Goal: Use online tool/utility: Utilize a website feature to perform a specific function

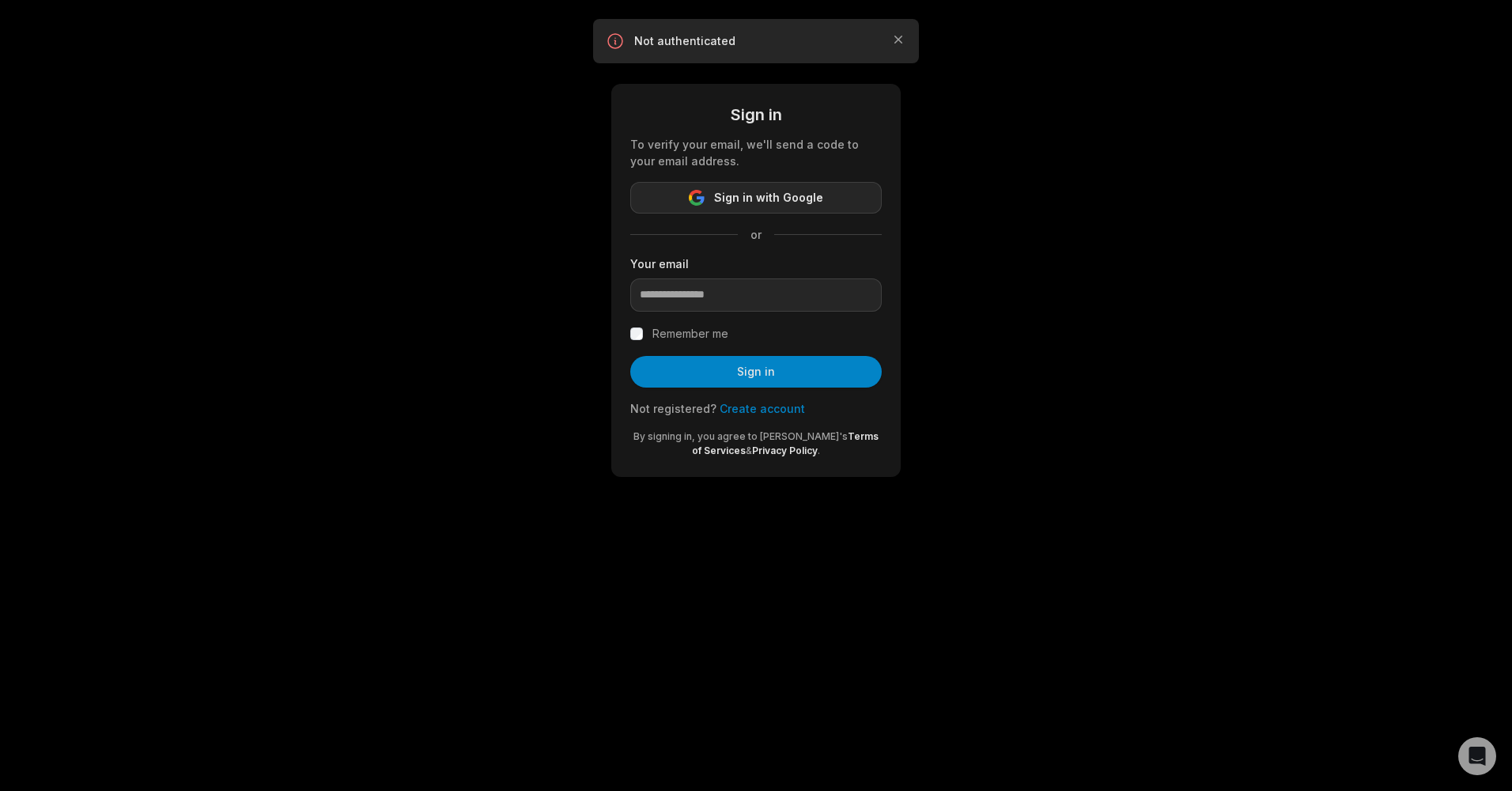
click at [753, 204] on span "Sign in with Google" at bounding box center [769, 198] width 109 height 19
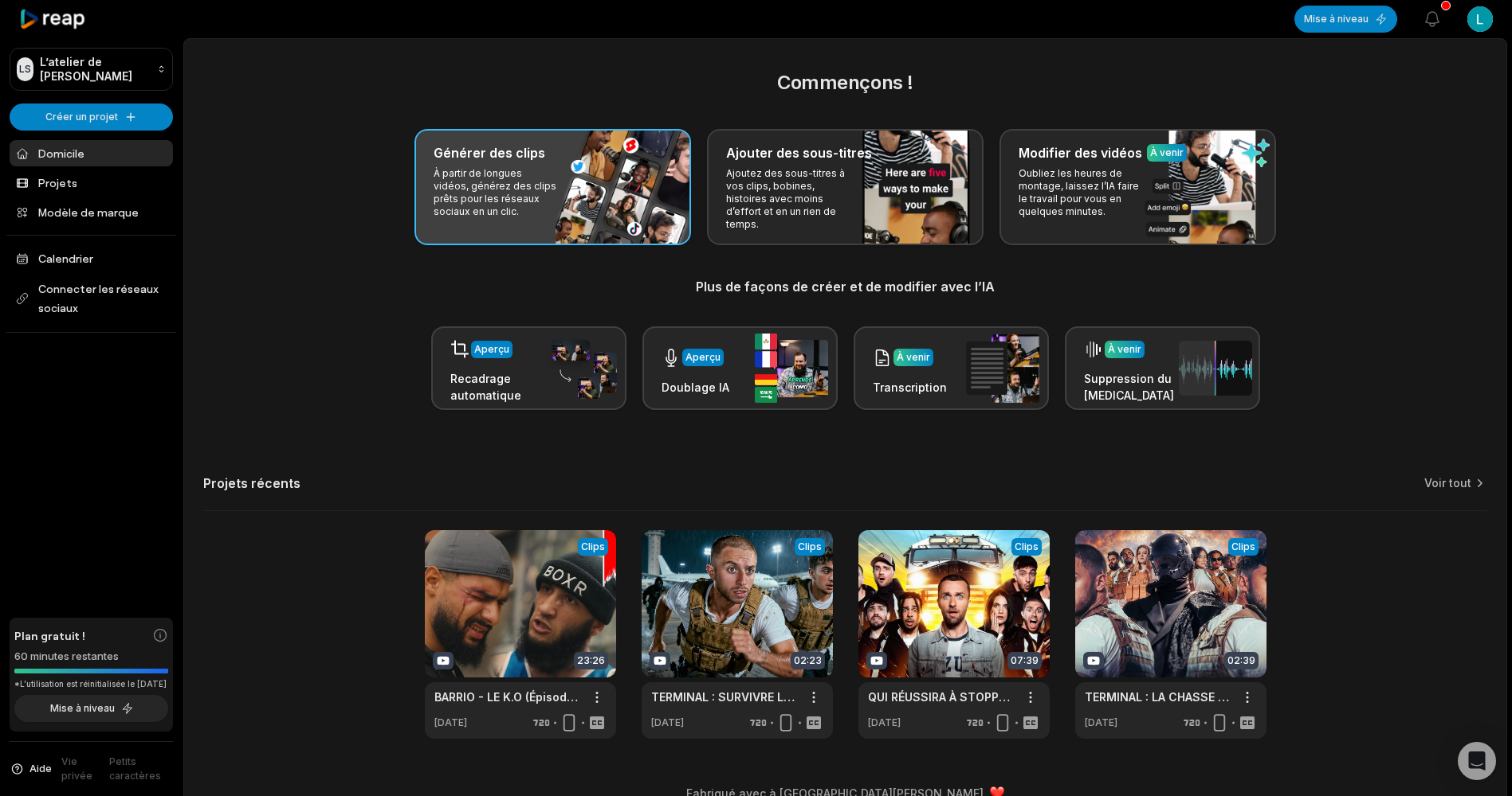
click at [561, 200] on div "Générer des clips À partir de longues vidéos, générez des clips prêts pour les …" at bounding box center [552, 187] width 276 height 116
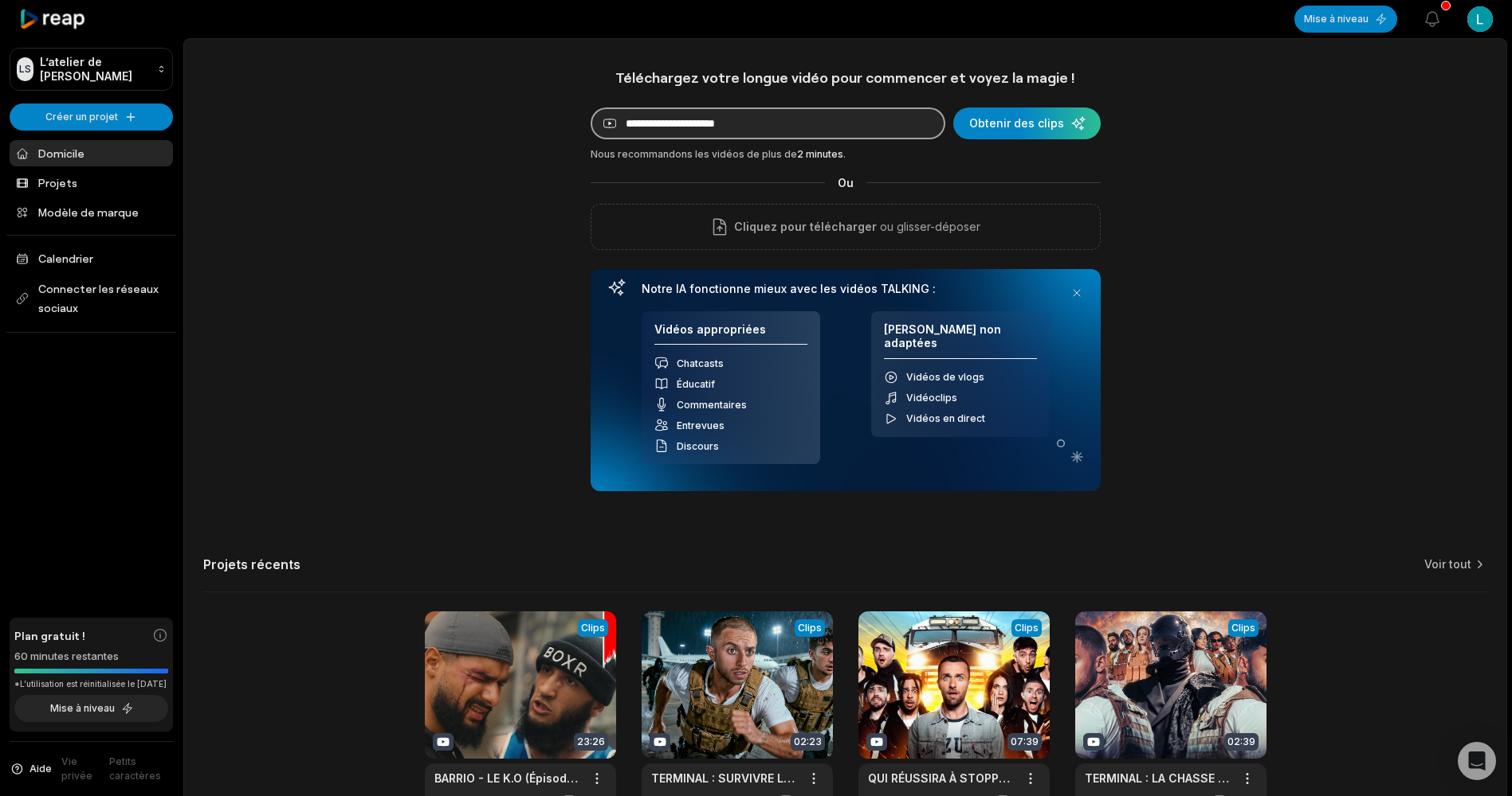
click at [660, 130] on input at bounding box center [768, 123] width 355 height 32
paste input "**********"
type input "**********"
click at [1013, 120] on div "submit" at bounding box center [1026, 123] width 147 height 32
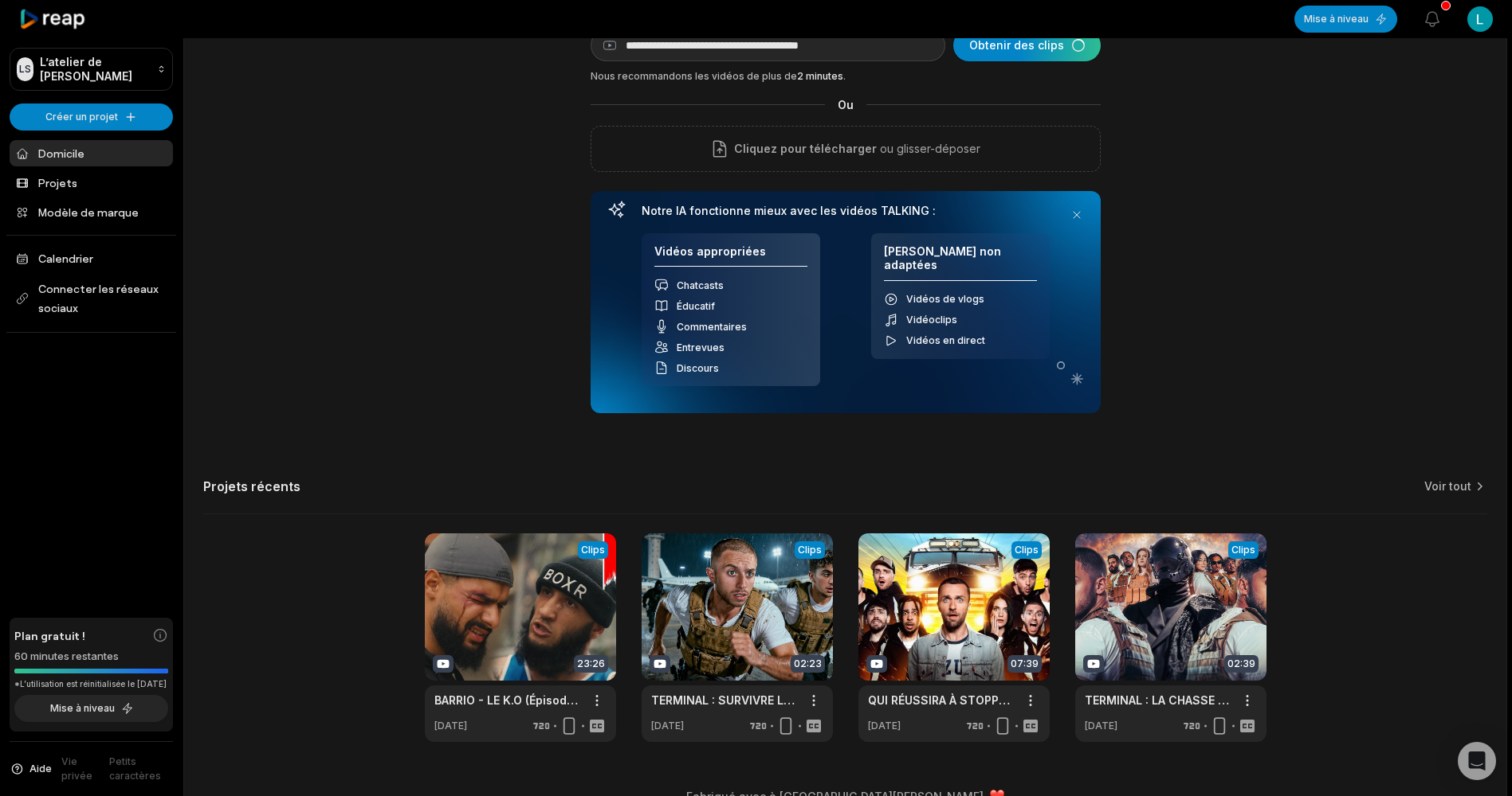
scroll to position [27, 0]
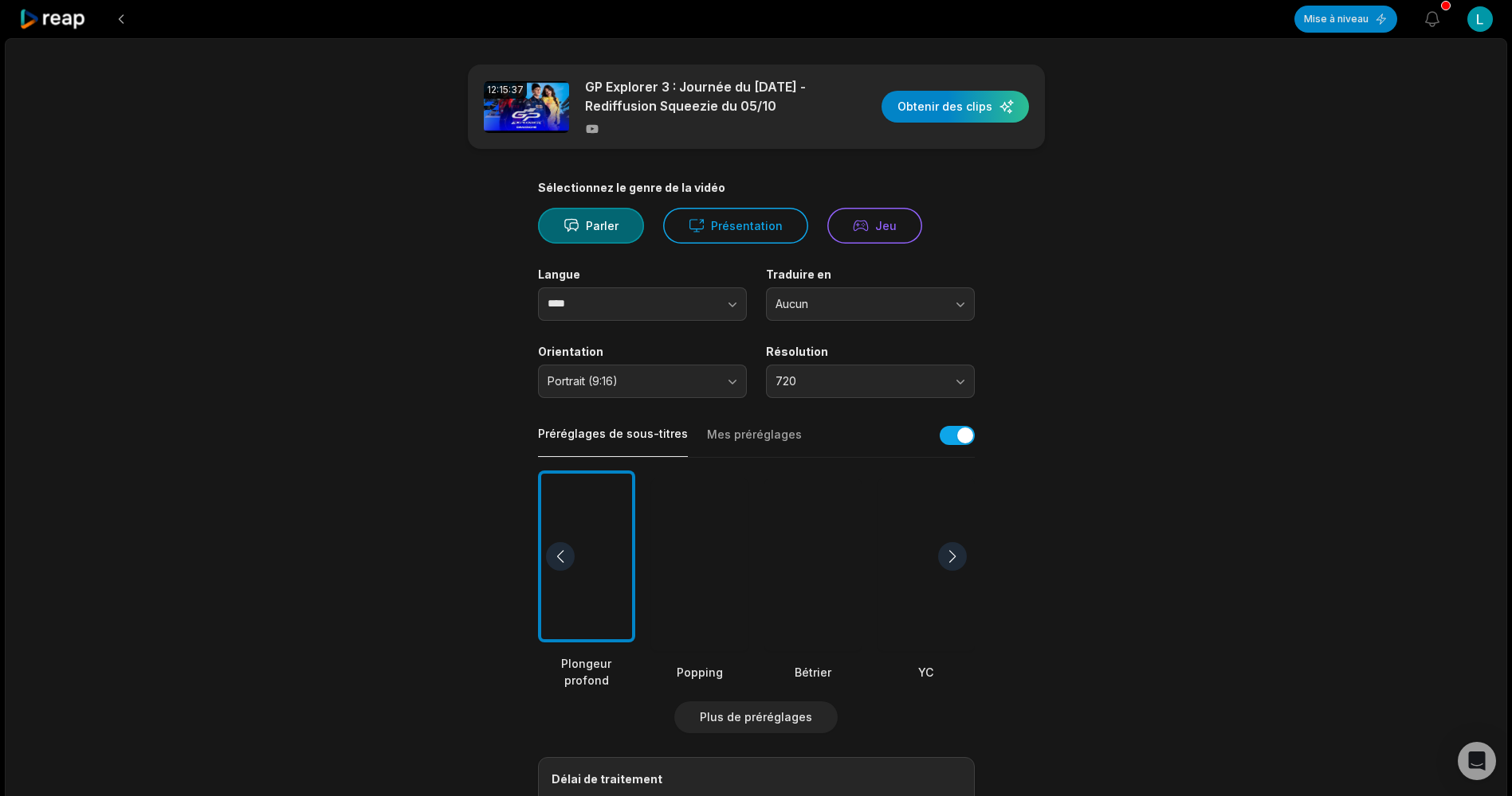
click at [740, 582] on div at bounding box center [699, 565] width 97 height 173
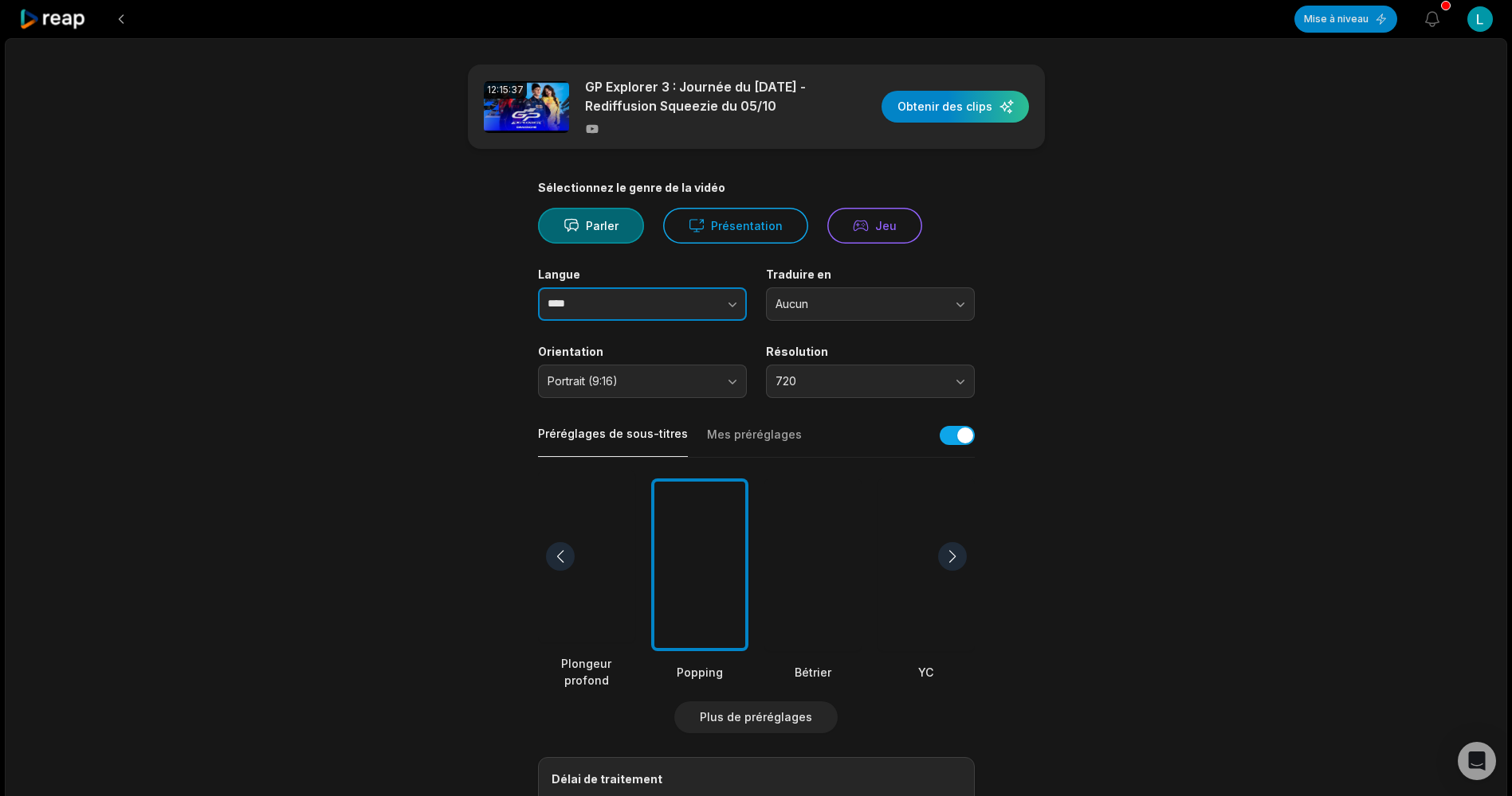
click at [694, 302] on button "button" at bounding box center [700, 304] width 90 height 34
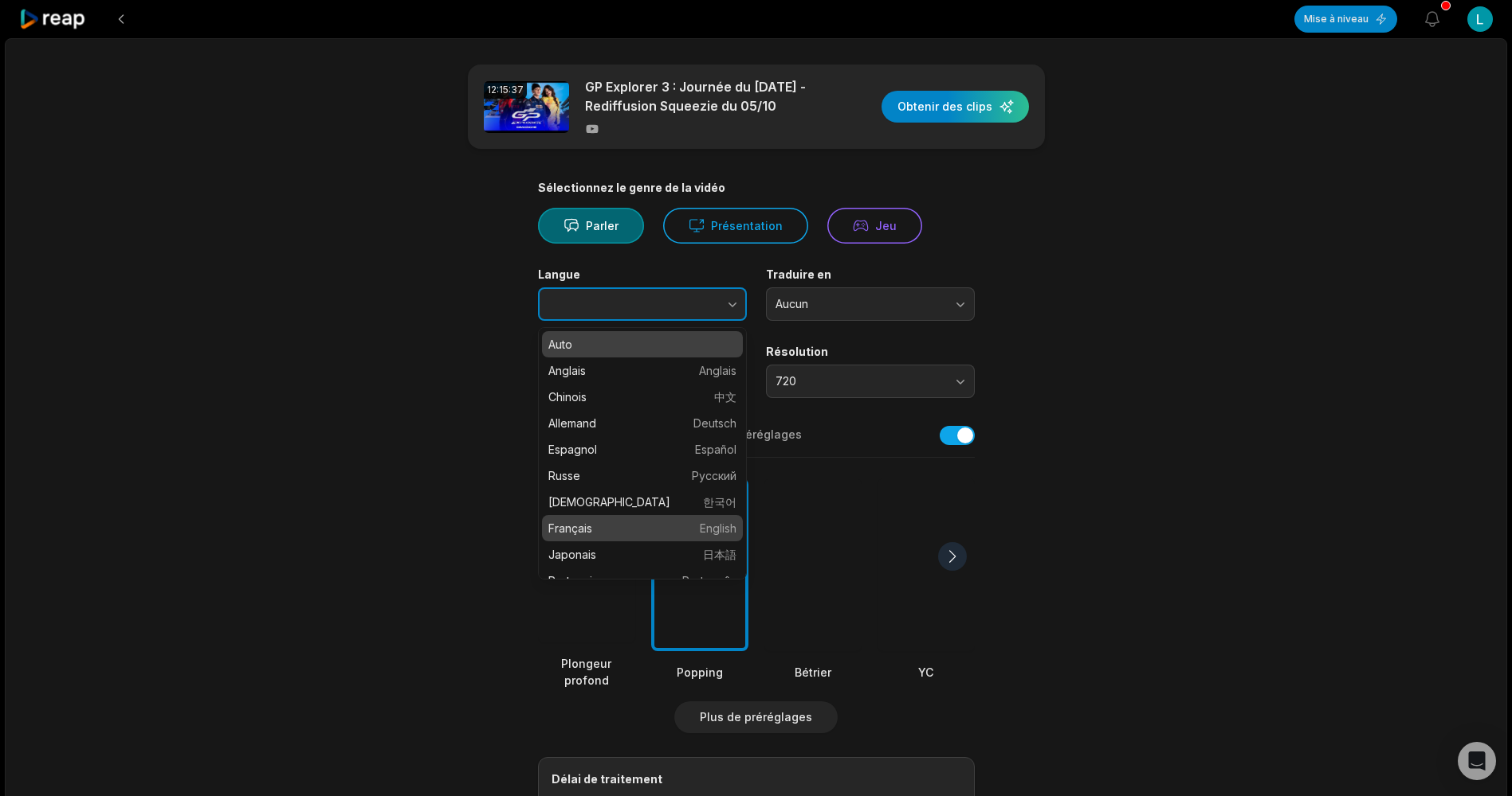
type input "******"
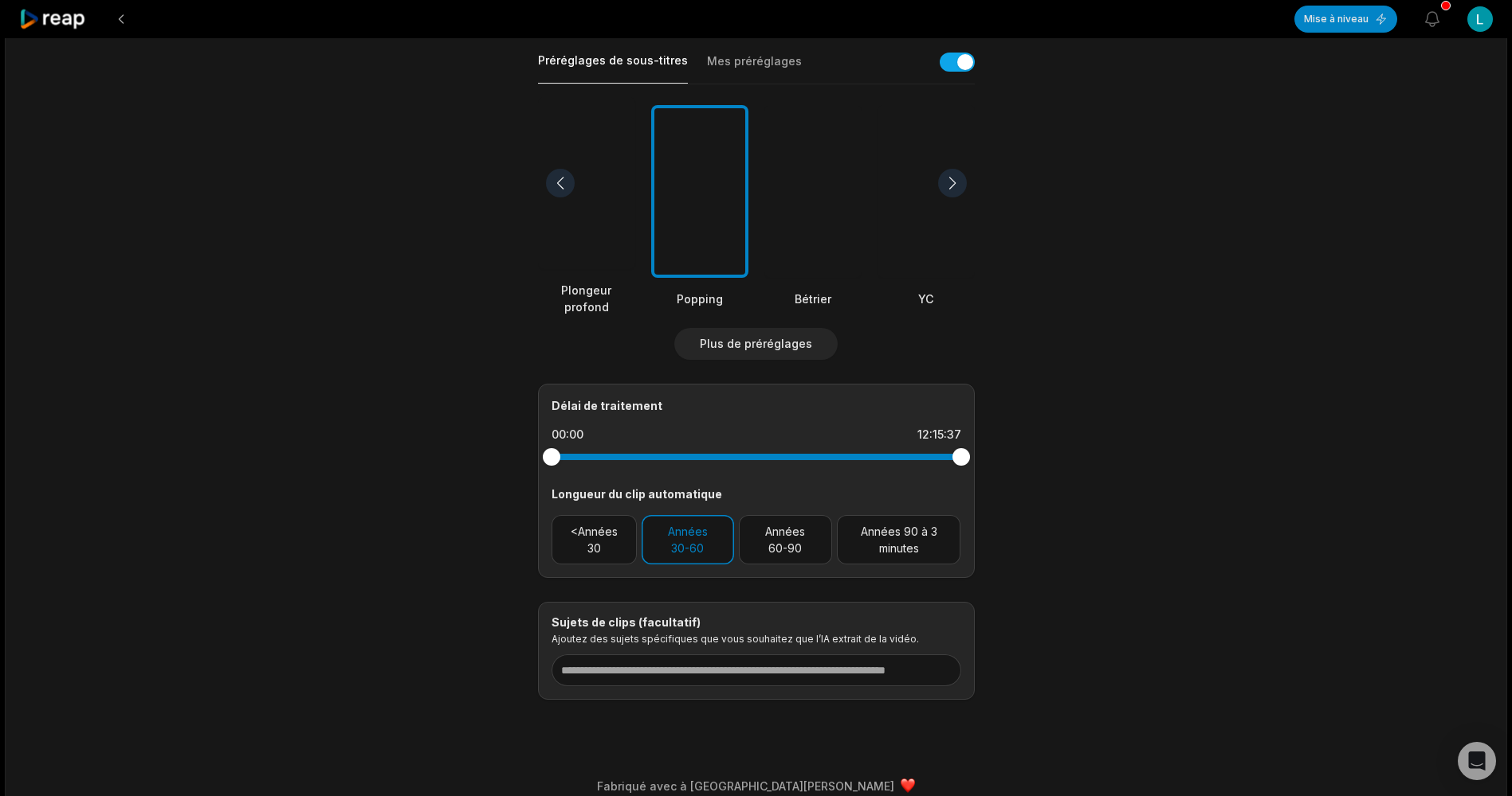
scroll to position [392, 0]
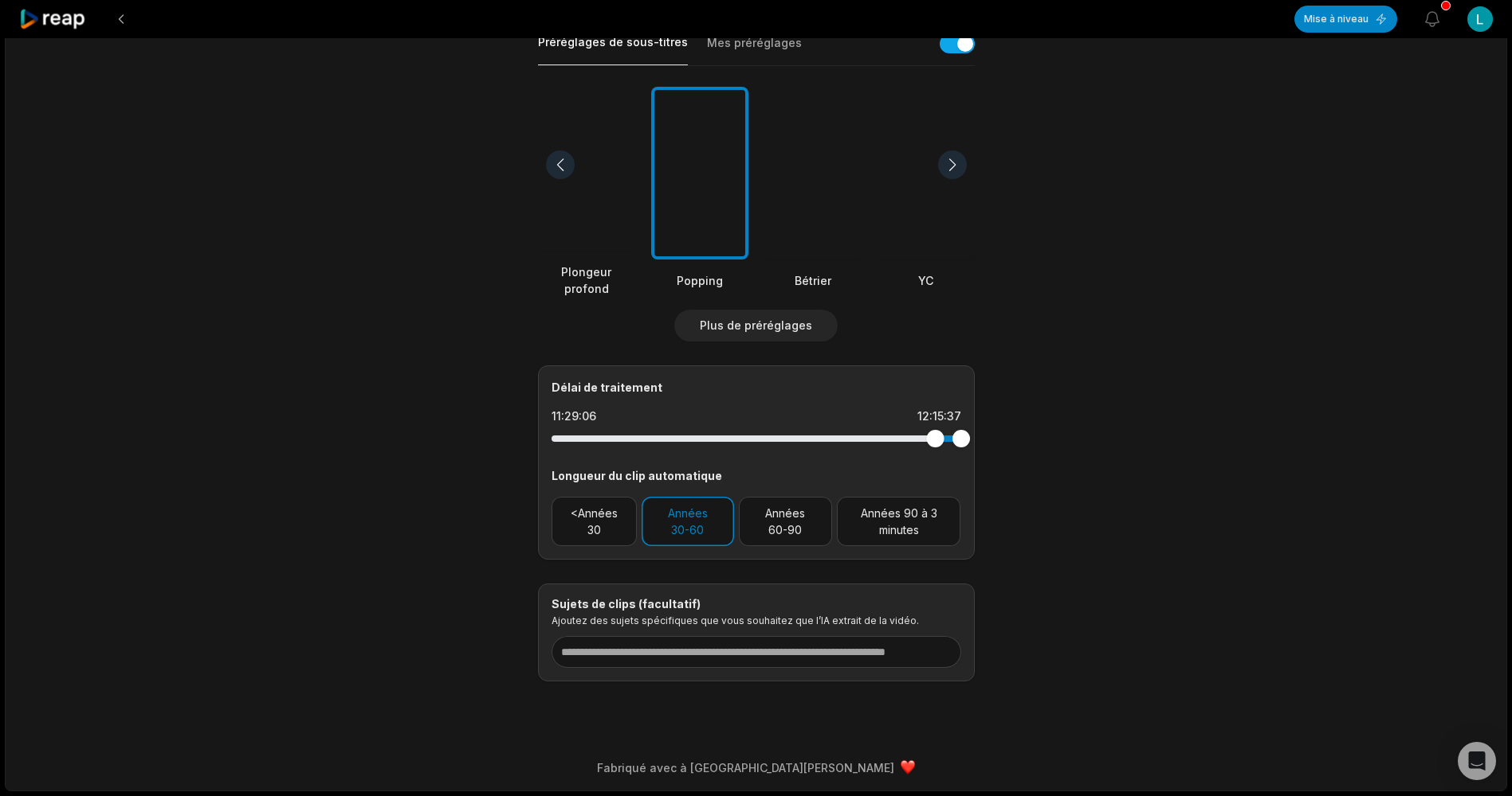
drag, startPoint x: 553, startPoint y: 442, endPoint x: 935, endPoint y: 437, distance: 382.0
click at [935, 437] on div at bounding box center [934, 439] width 17 height 17
click at [720, 637] on input at bounding box center [756, 651] width 410 height 32
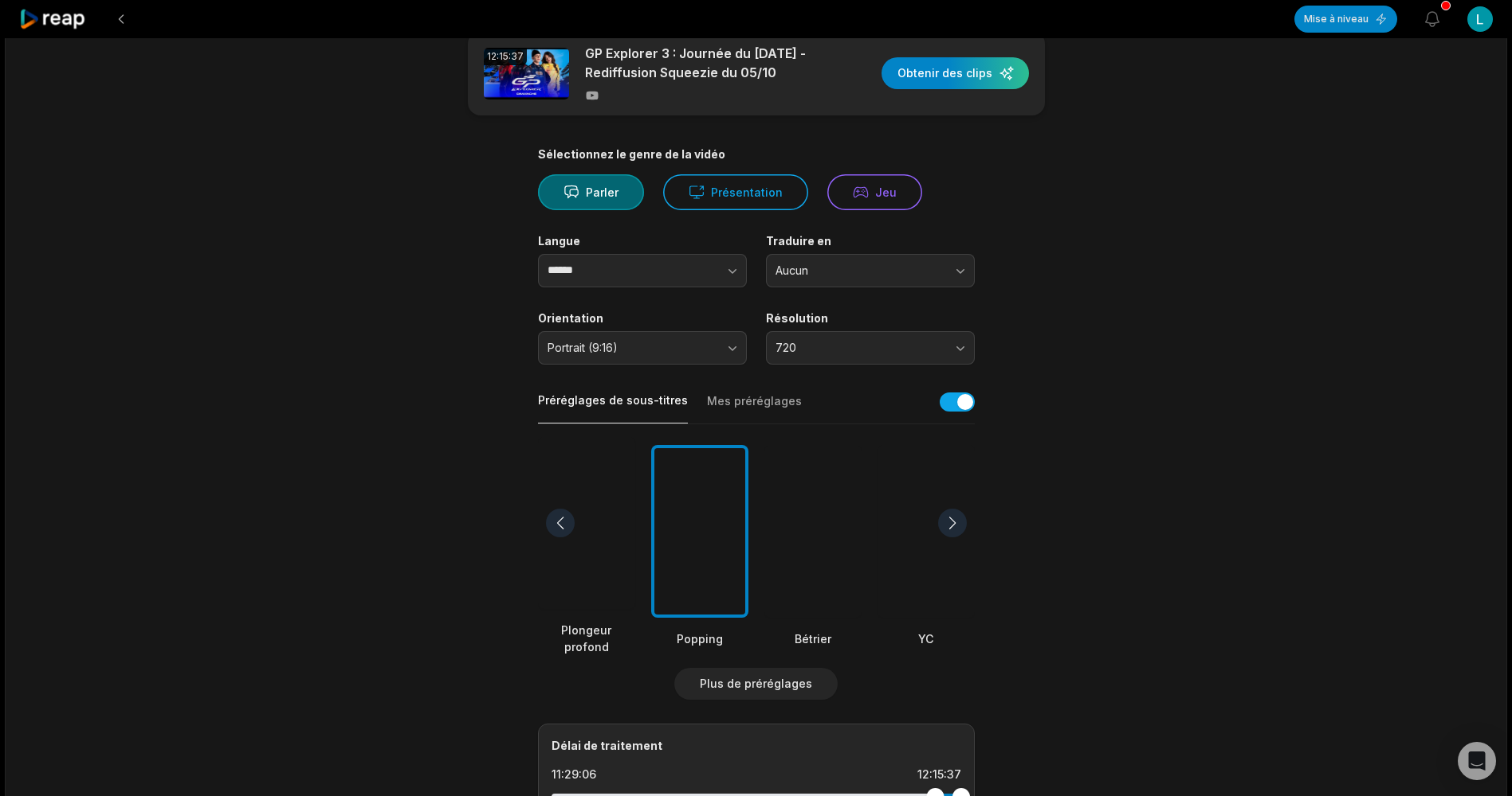
scroll to position [0, 0]
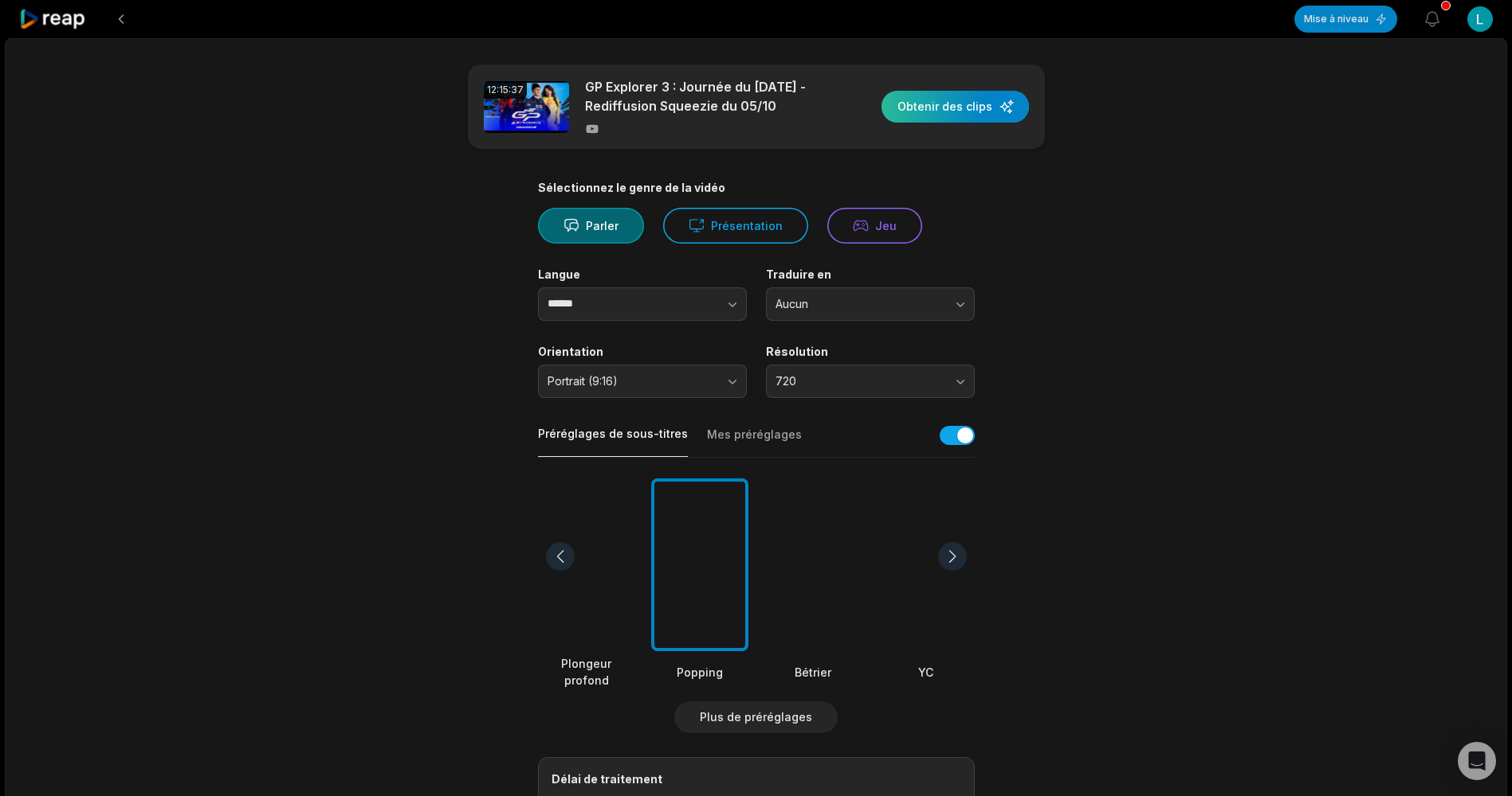
click at [976, 108] on div "button" at bounding box center [955, 106] width 147 height 32
